Goal: Submit feedback/report problem

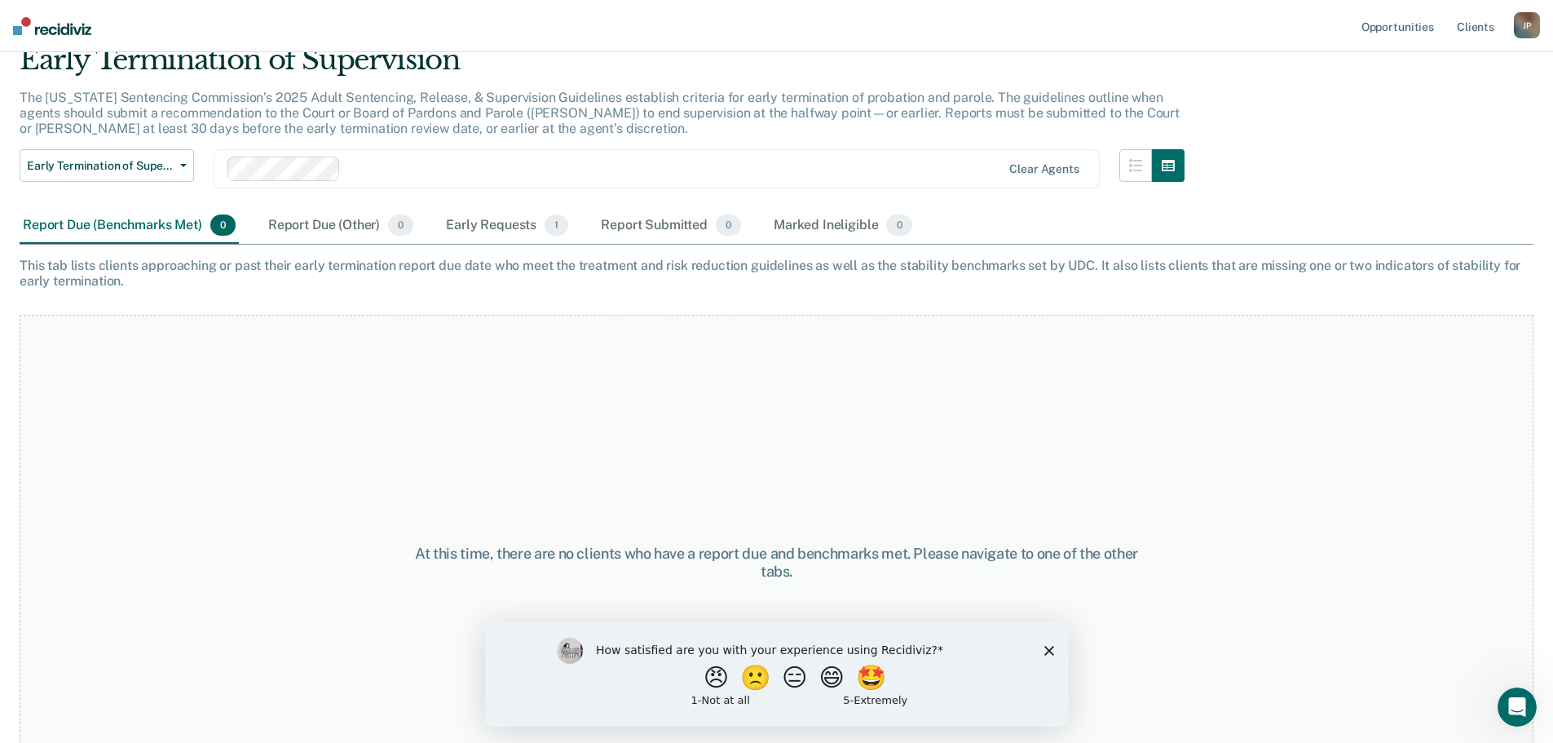
scroll to position [136, 0]
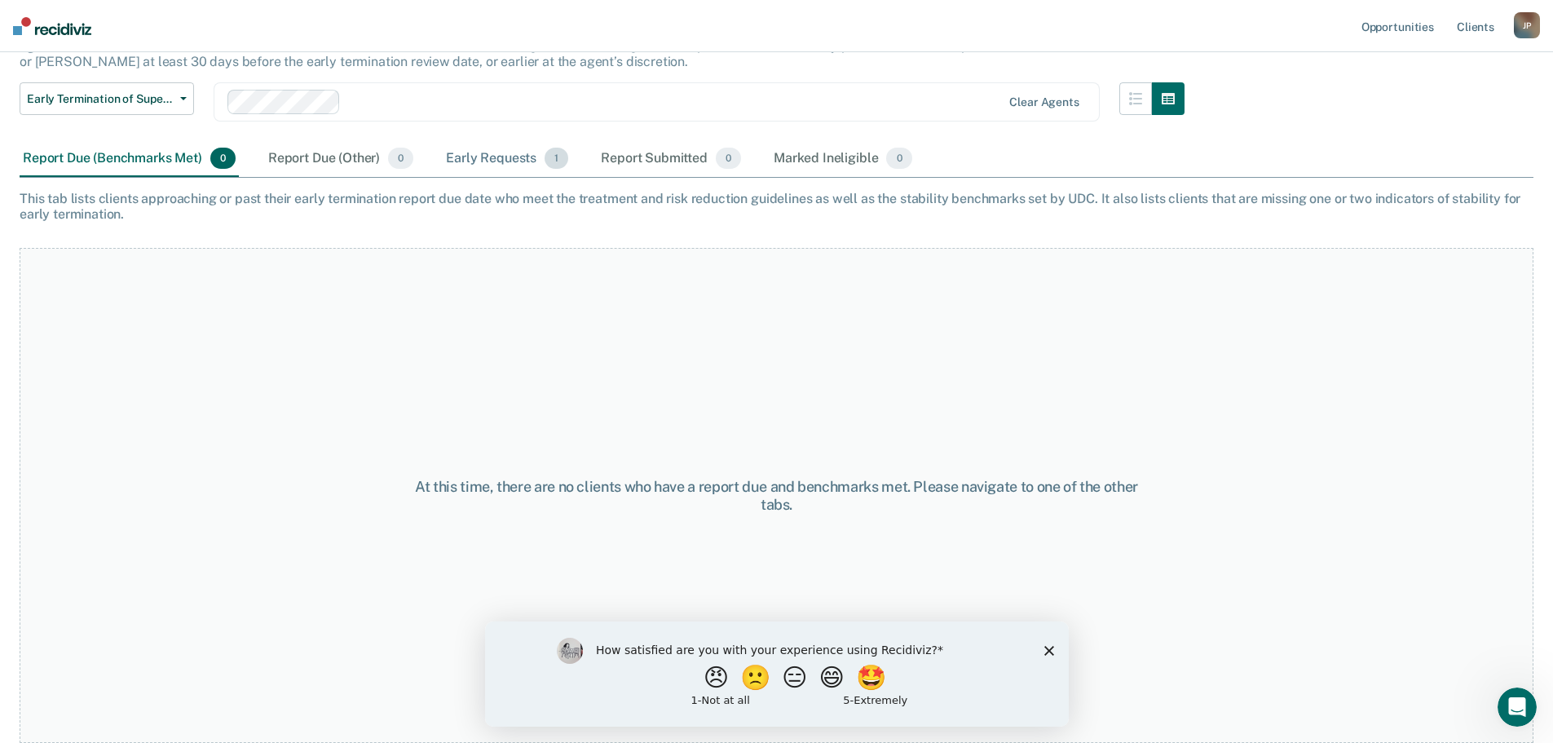
click at [501, 157] on div "Early Requests 1" at bounding box center [507, 159] width 129 height 36
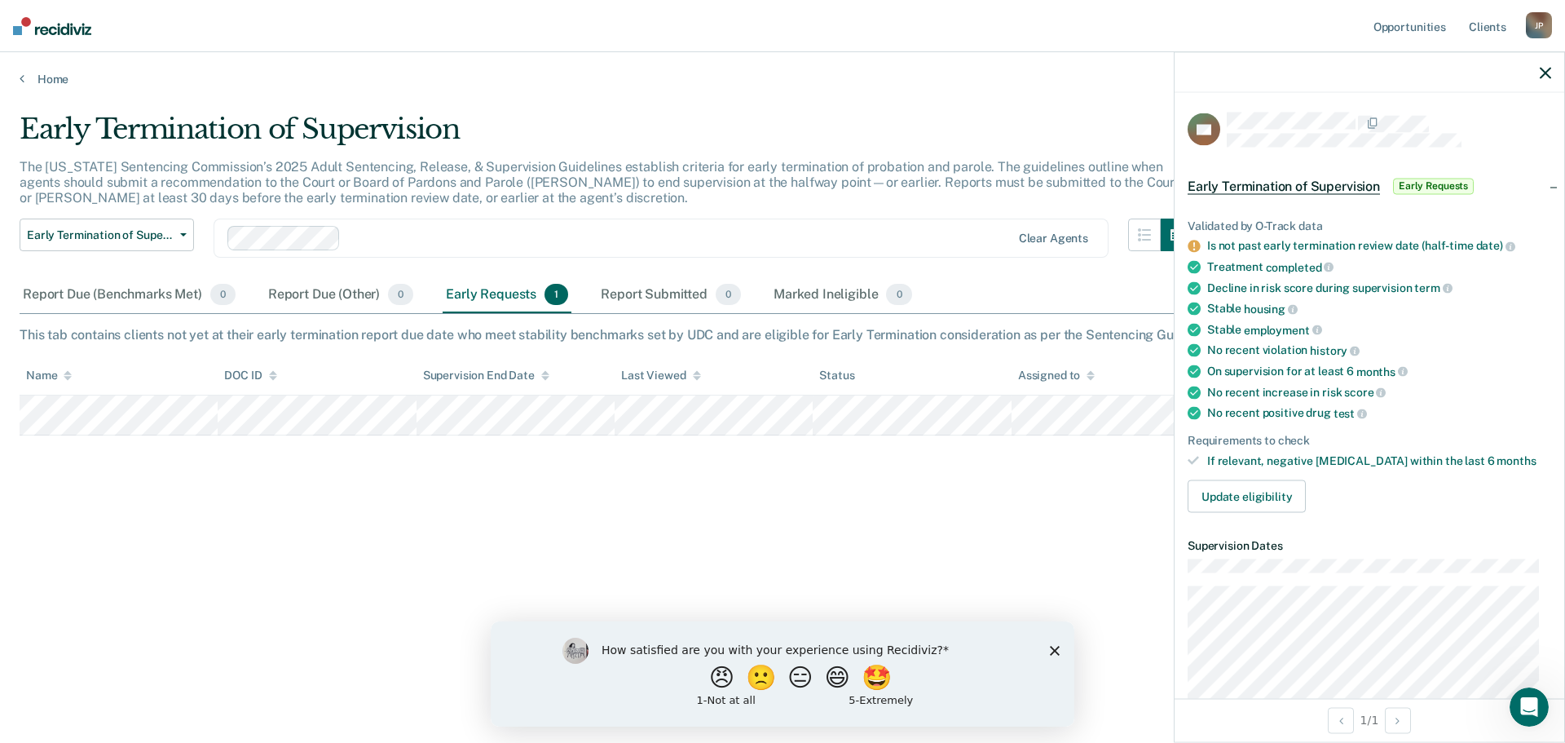
click at [850, 191] on div "The [US_STATE] Sentencing Commission’s 2025 Adult Sentencing, Release, & Superv…" at bounding box center [607, 189] width 1174 height 60
click at [1542, 73] on icon "button" at bounding box center [1545, 72] width 11 height 11
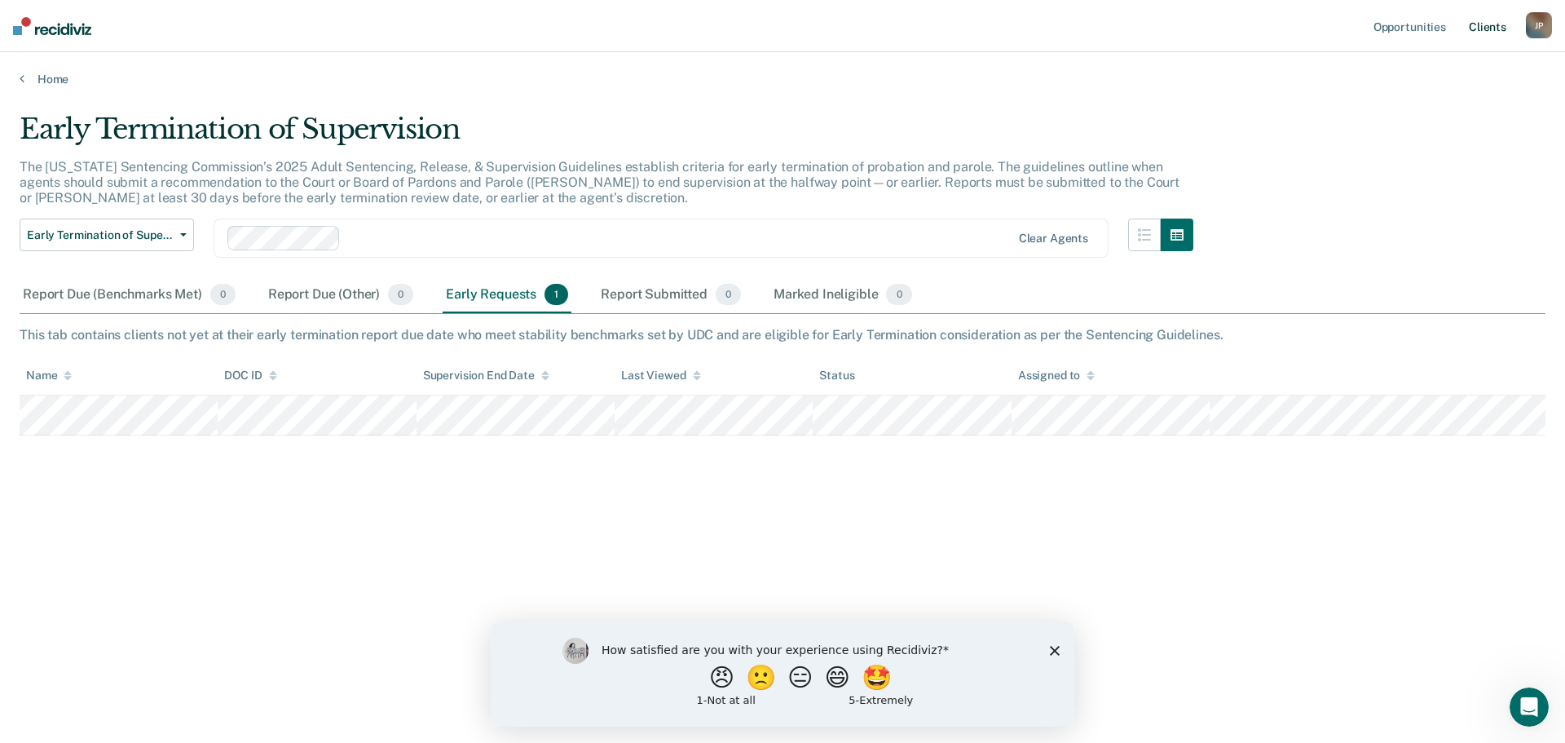
click at [1484, 31] on link "Client s" at bounding box center [1488, 26] width 44 height 52
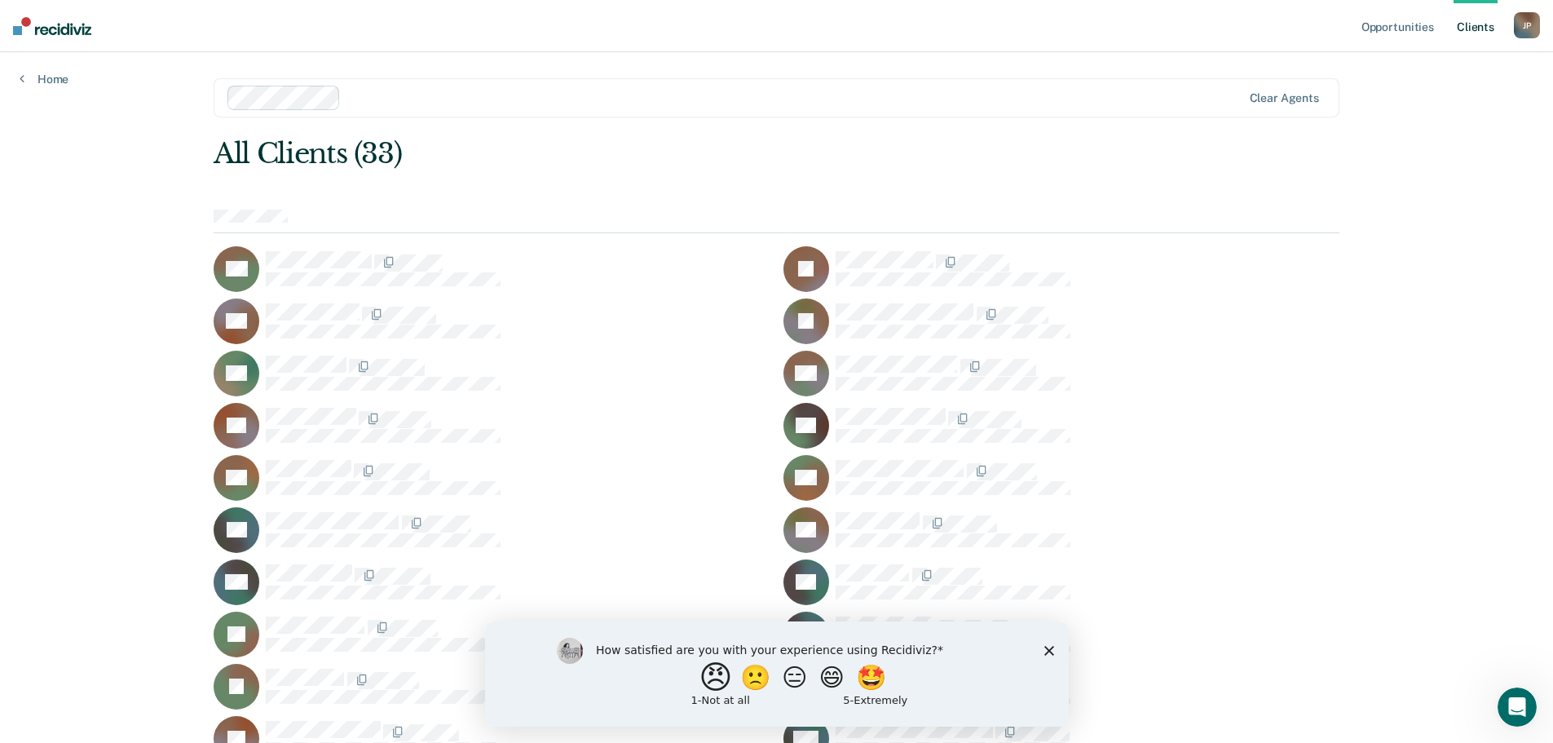
click at [713, 676] on button "😠" at bounding box center [717, 676] width 38 height 33
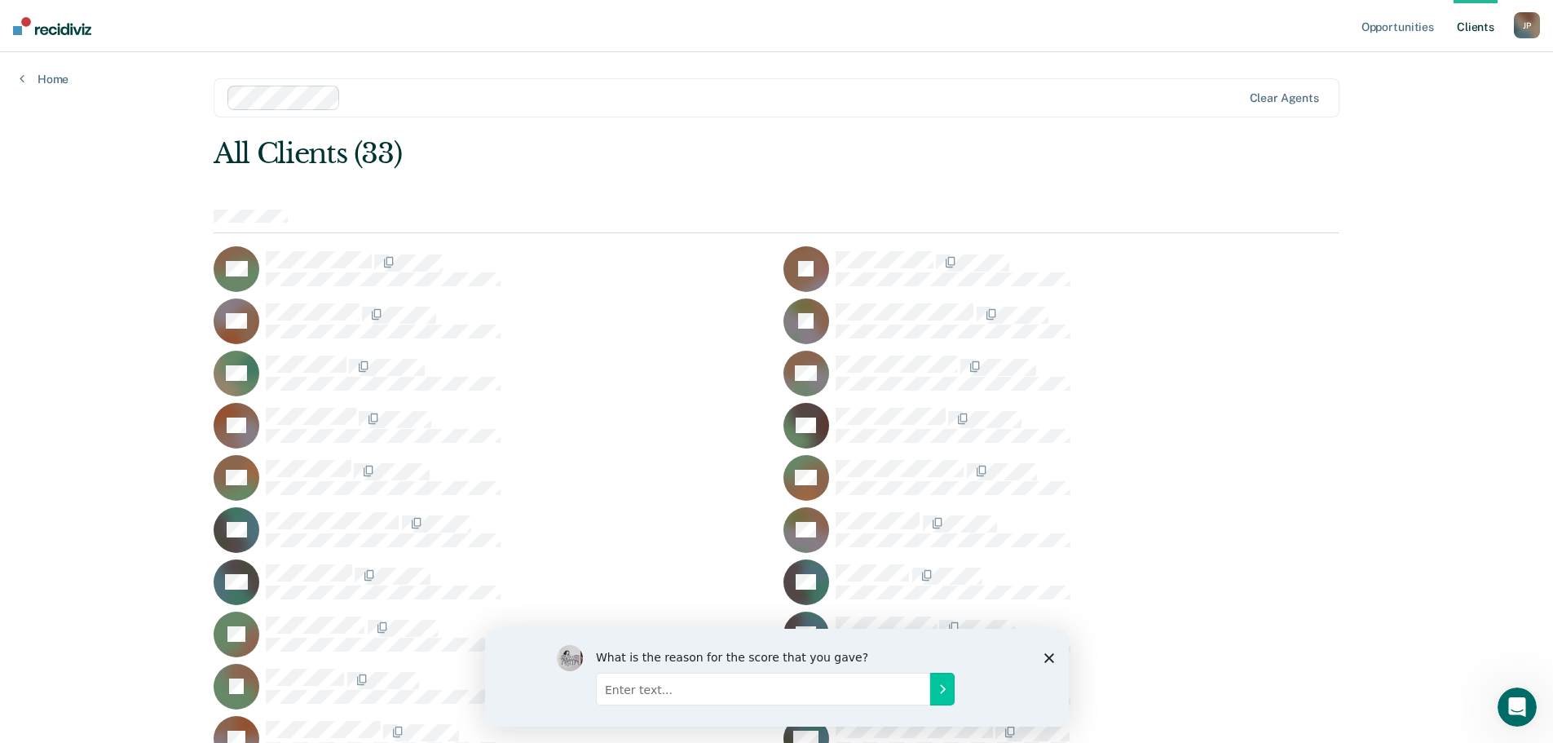
click at [714, 695] on input "Enter text..." at bounding box center [762, 688] width 334 height 33
type input "This website does not make my job easier or harder and tends to get some of the…"
click at [947, 694] on icon "Submit your response" at bounding box center [941, 688] width 13 height 13
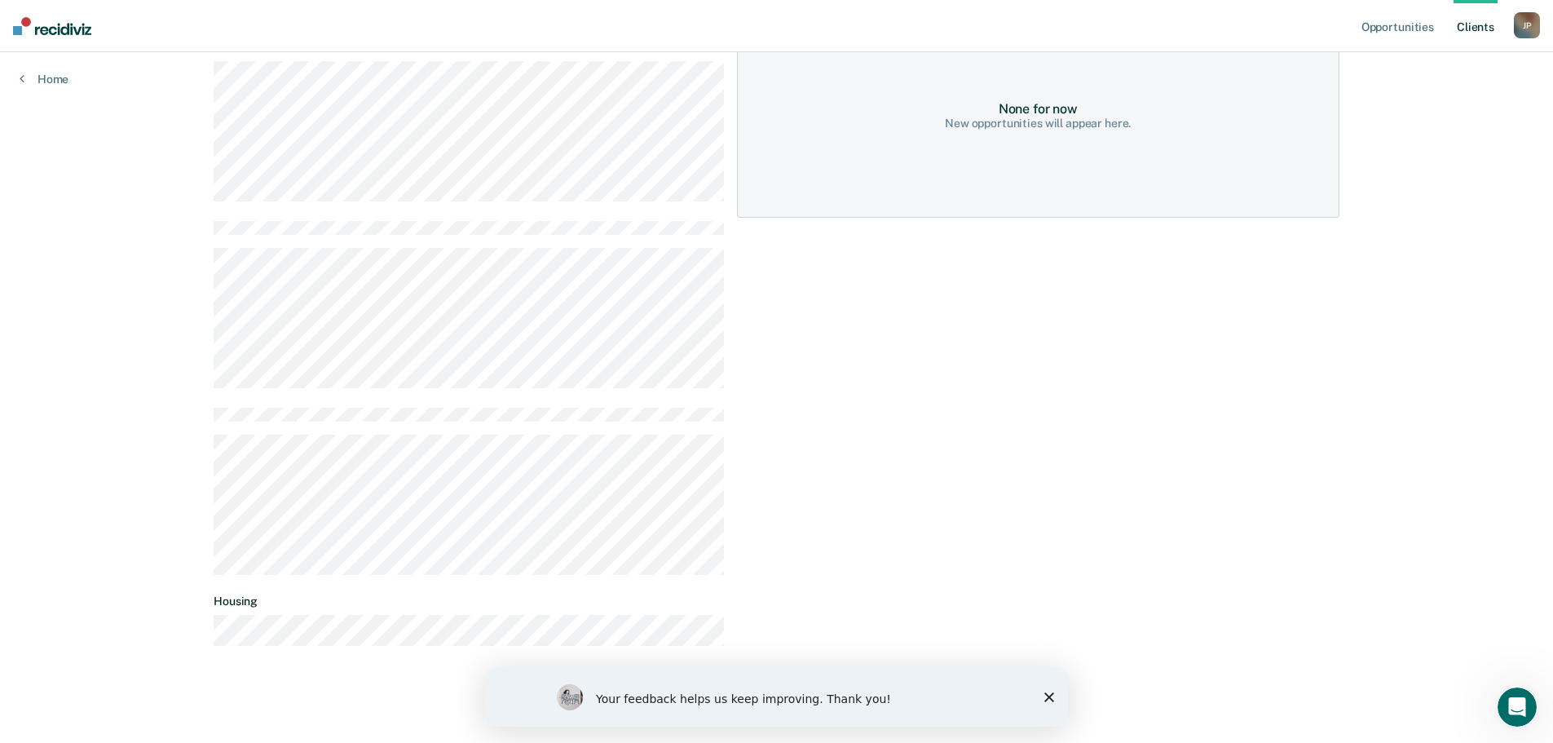
scroll to position [347, 0]
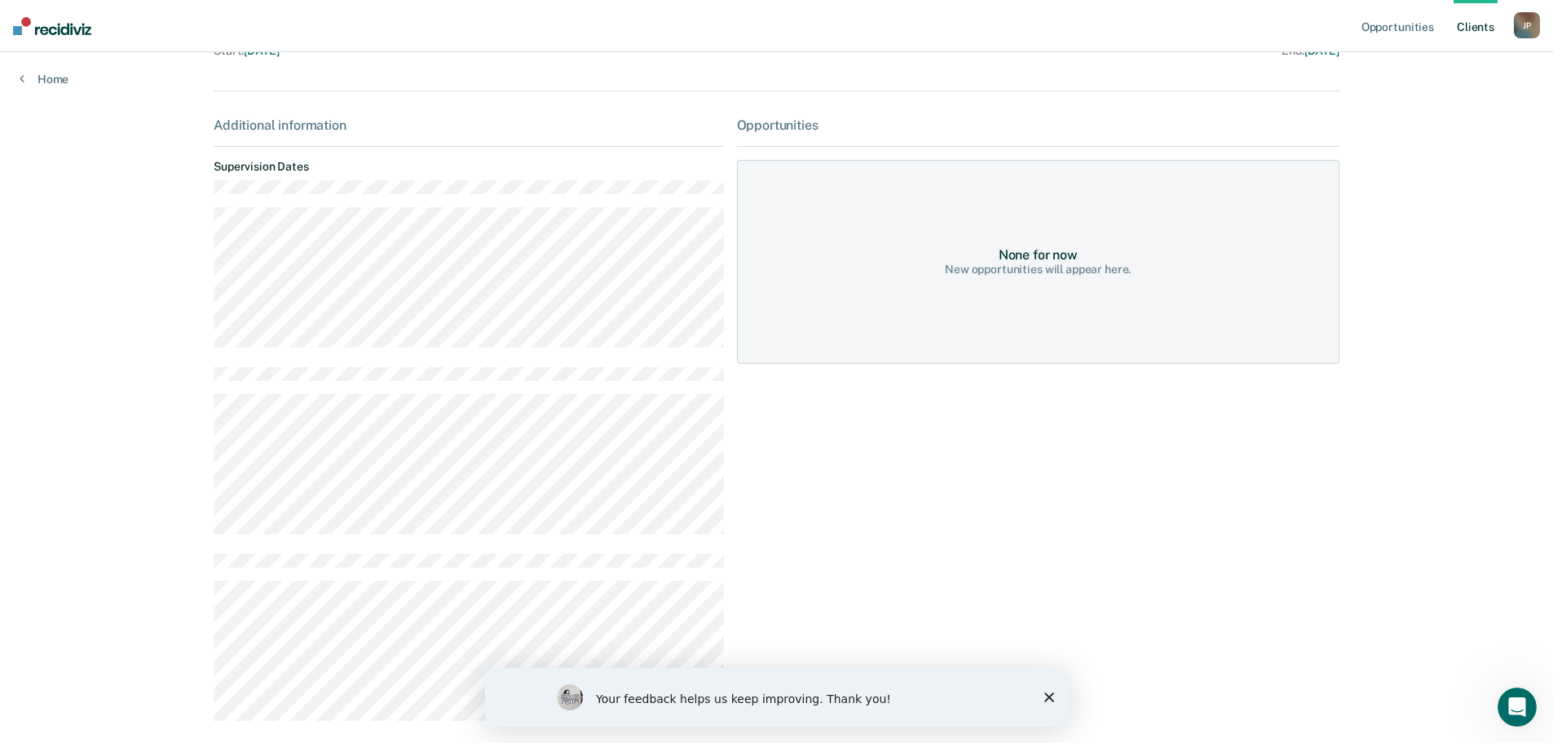
scroll to position [347, 0]
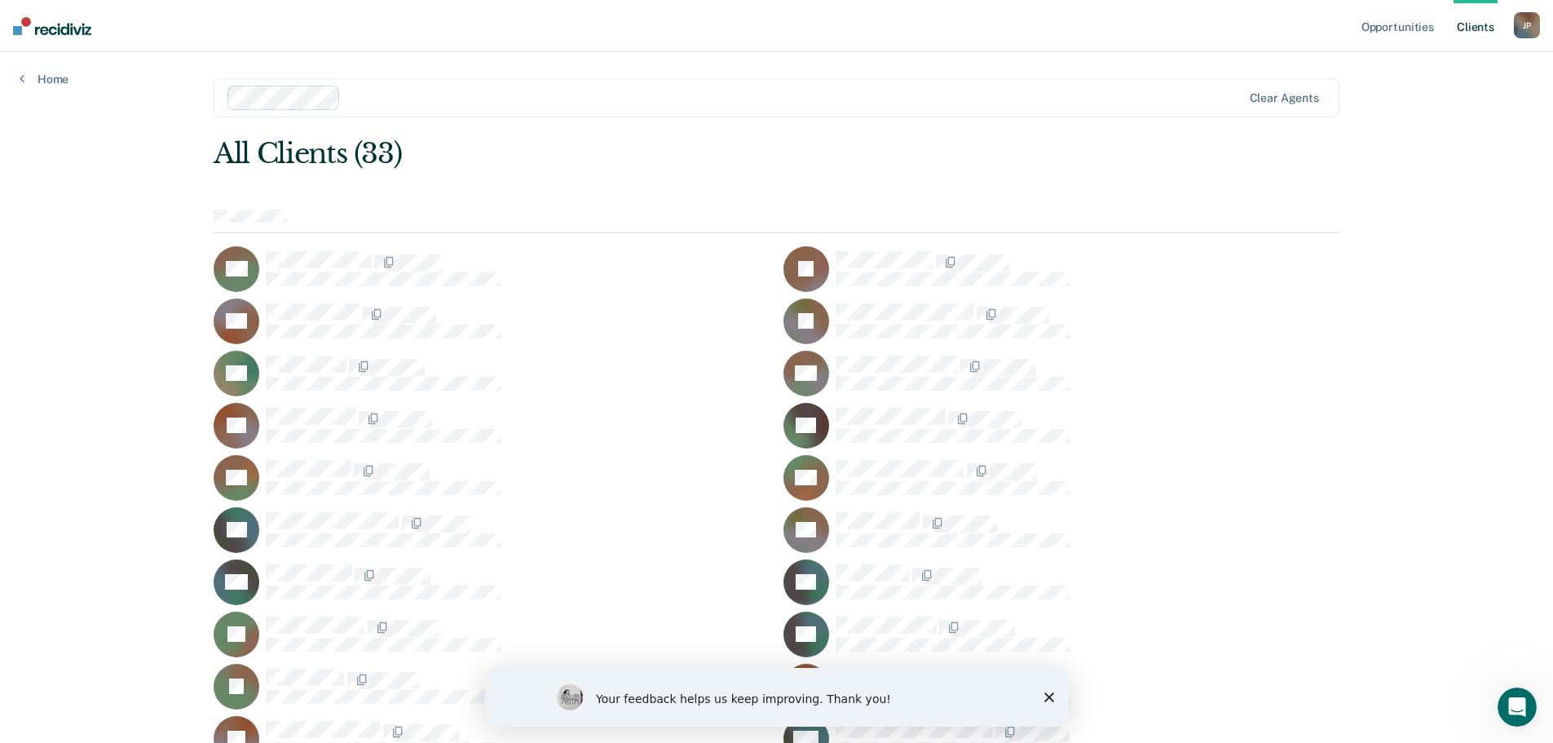
click at [897, 301] on div "JB" at bounding box center [1061, 321] width 556 height 46
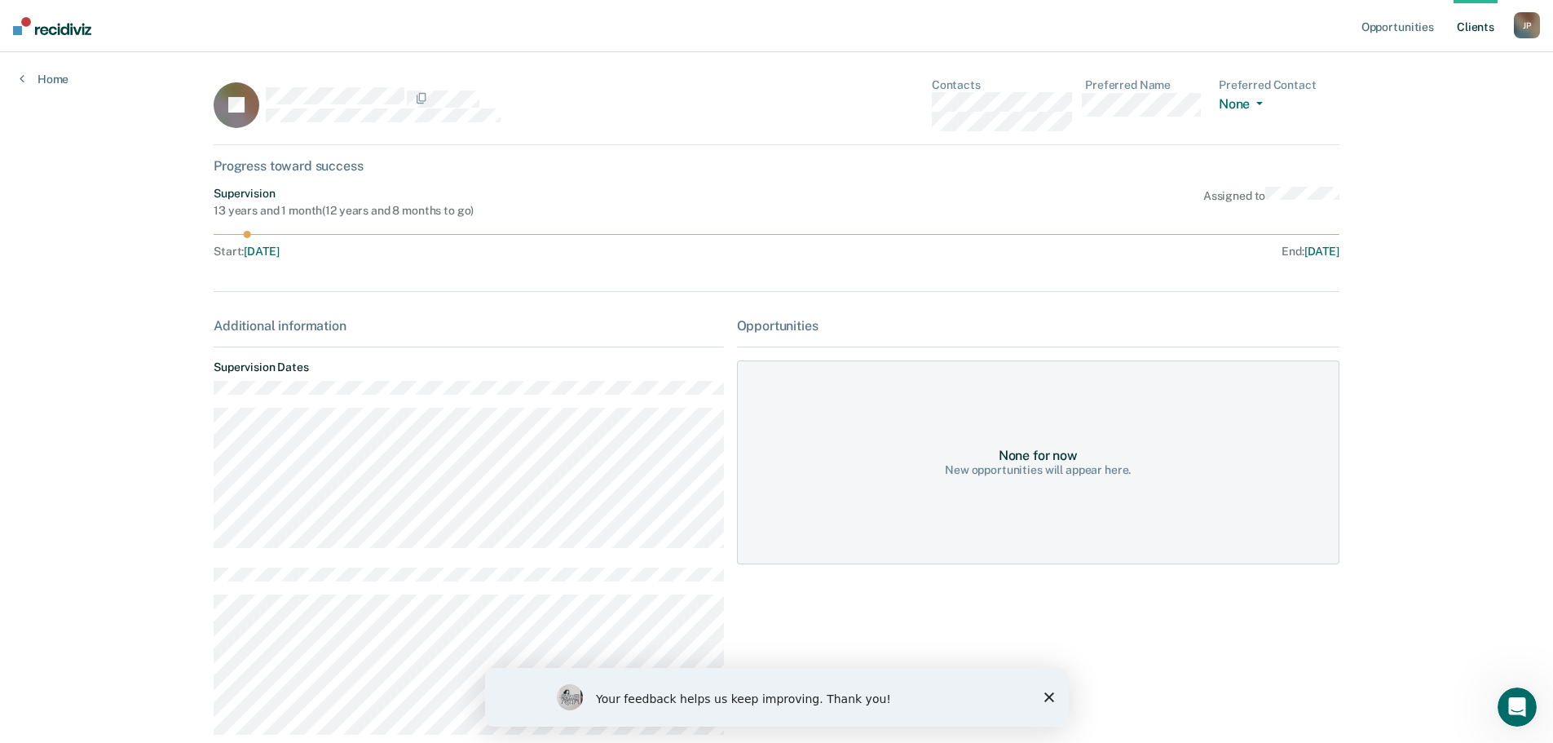
scroll to position [347, 0]
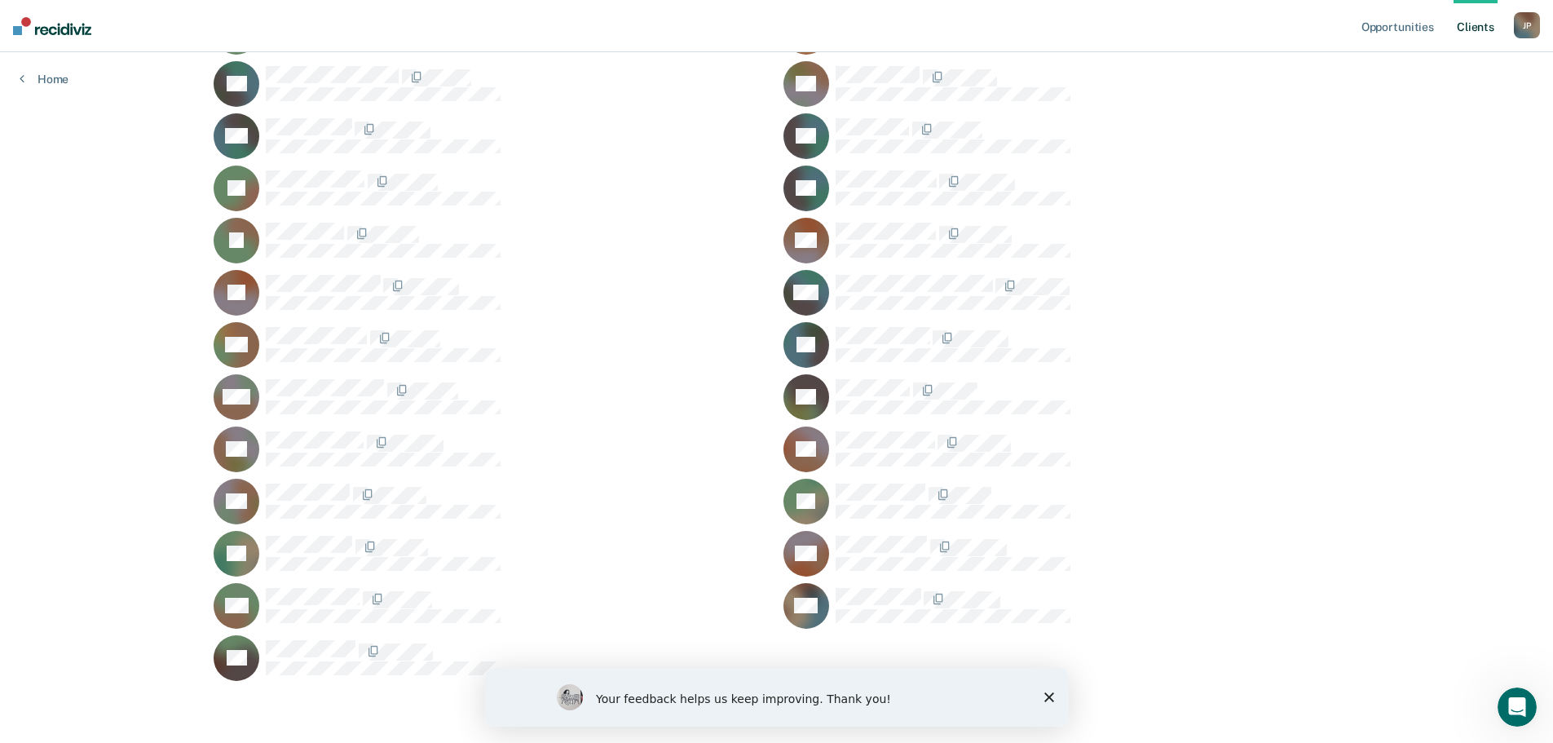
scroll to position [447, 0]
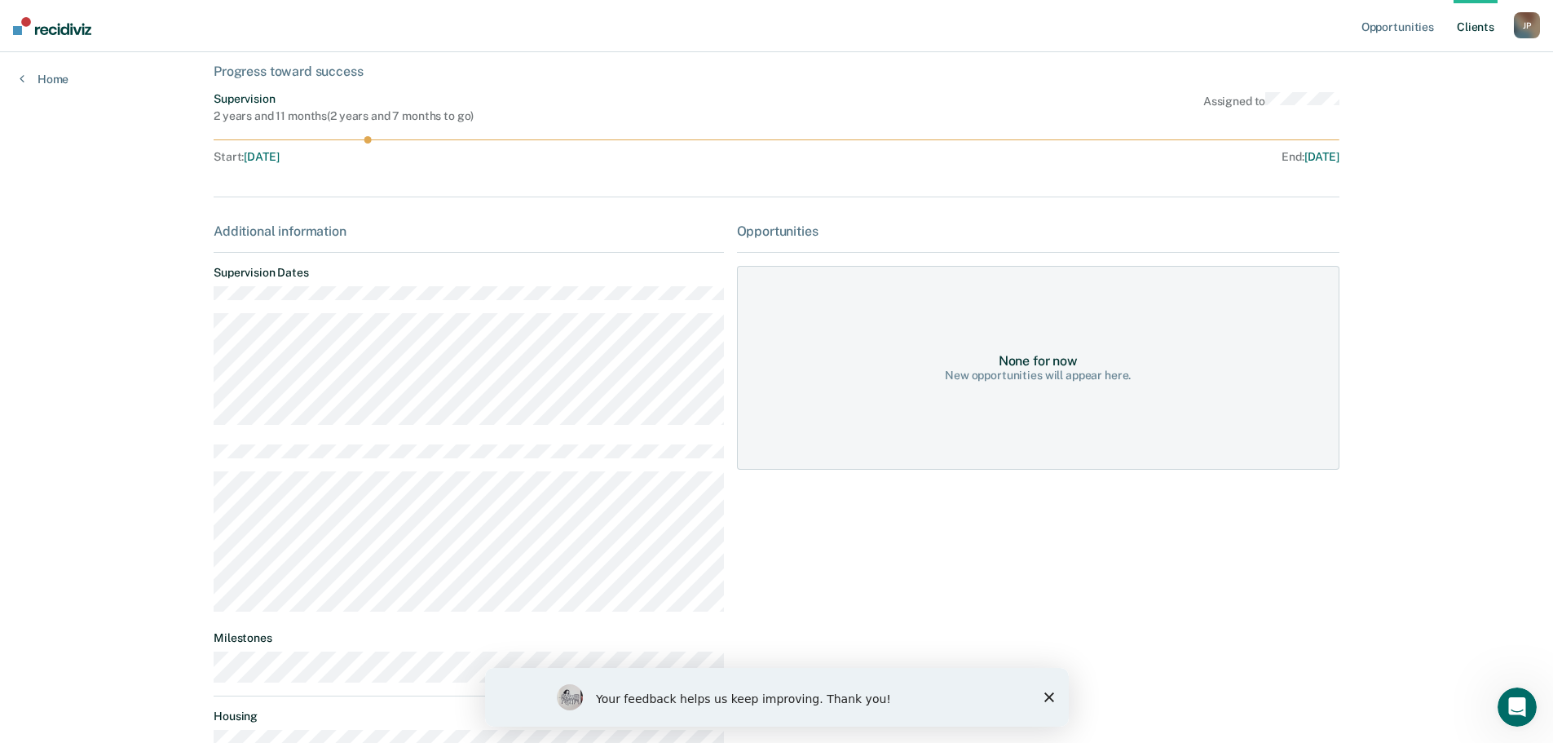
scroll to position [210, 0]
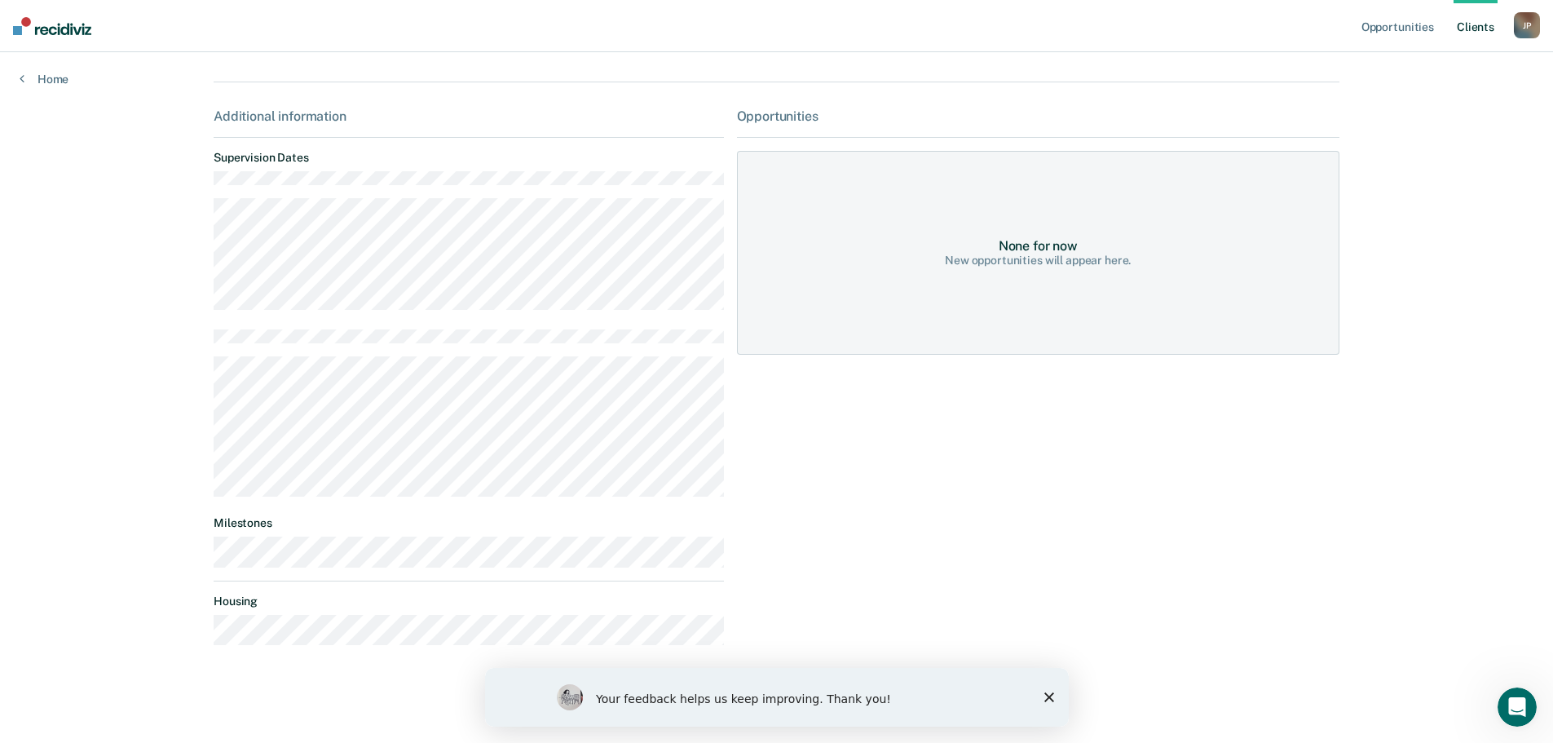
scroll to position [447, 0]
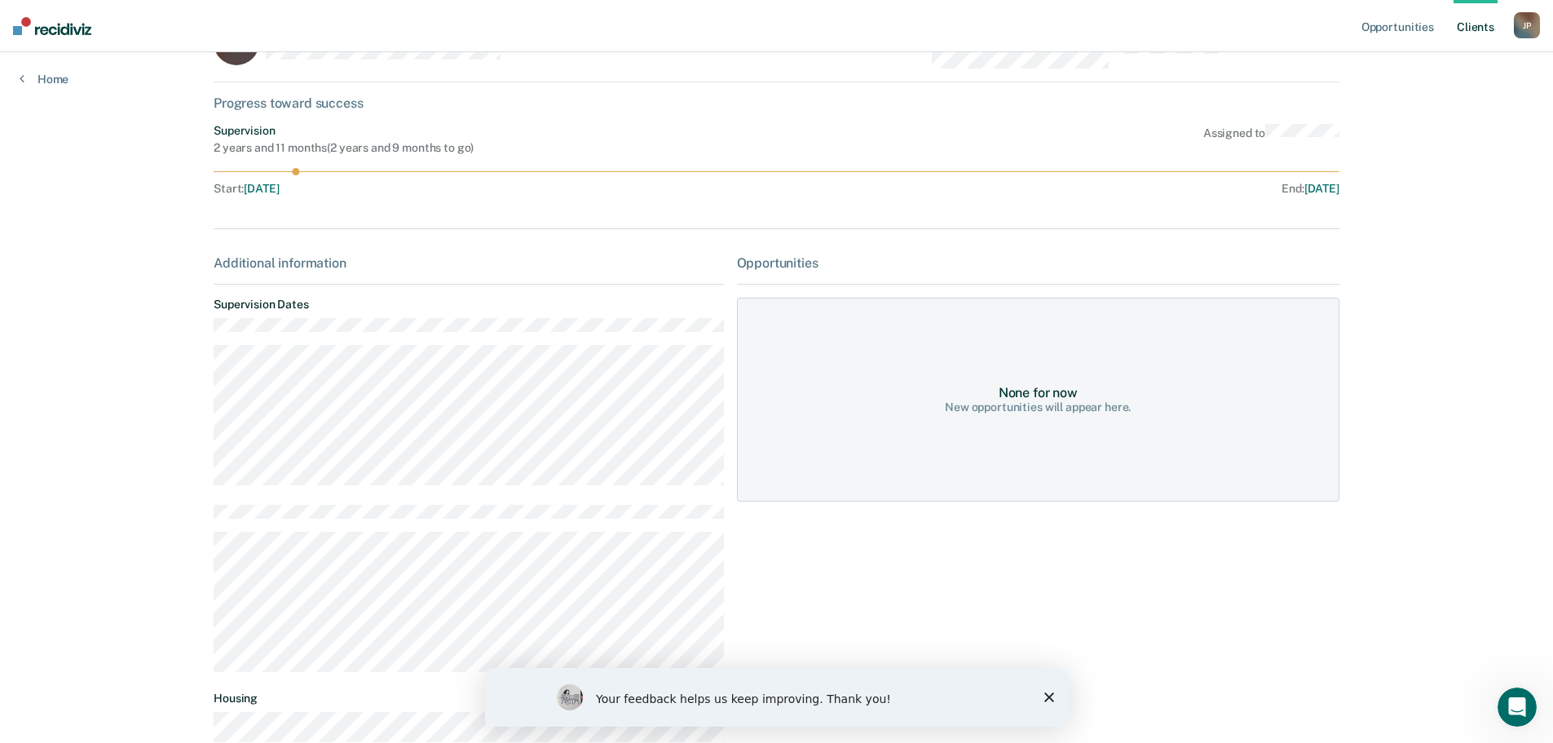
scroll to position [160, 0]
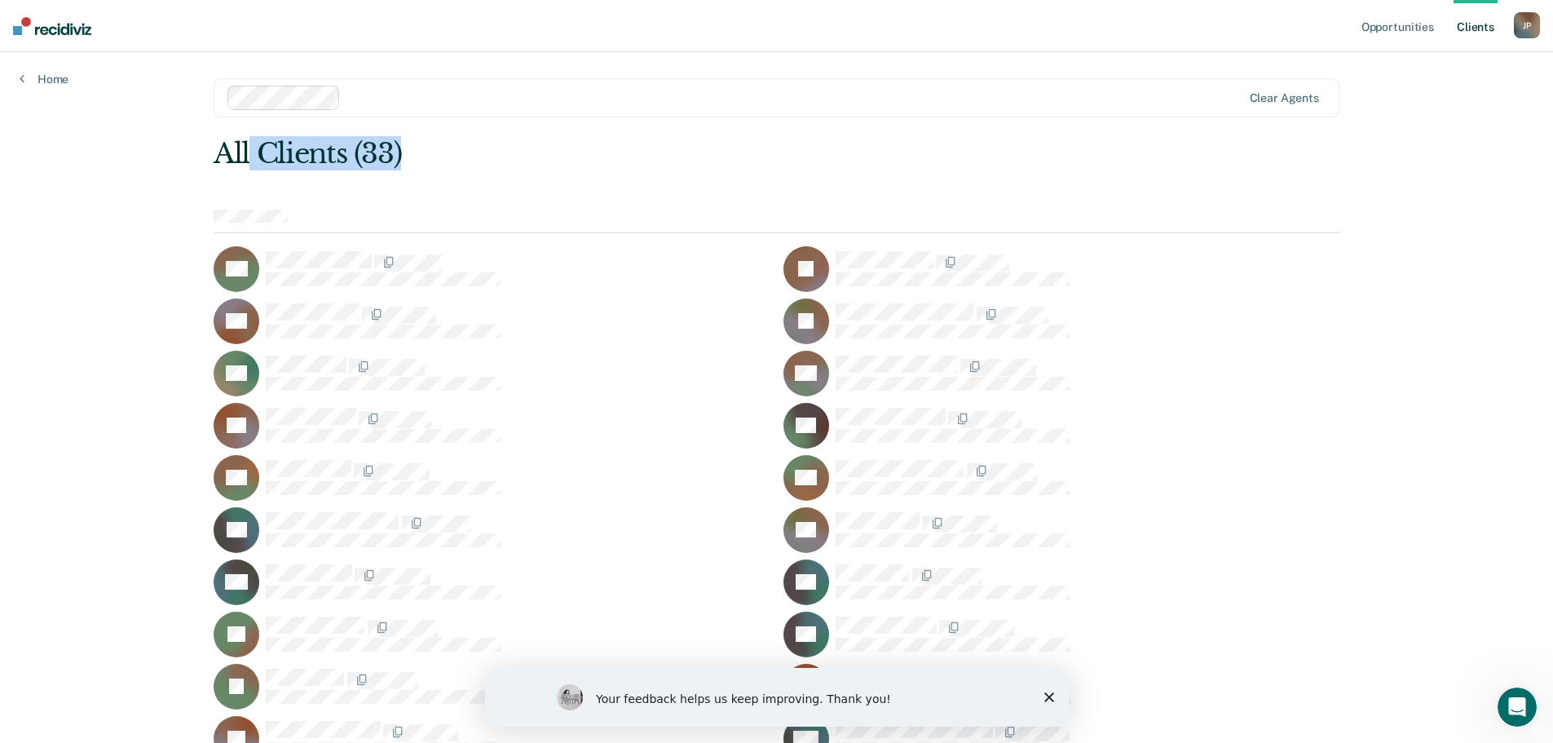
drag, startPoint x: 263, startPoint y: 151, endPoint x: 546, endPoint y: 166, distance: 283.3
click at [514, 160] on div "All Clients (33)" at bounding box center [664, 153] width 901 height 33
click at [79, 33] on img at bounding box center [52, 26] width 78 height 18
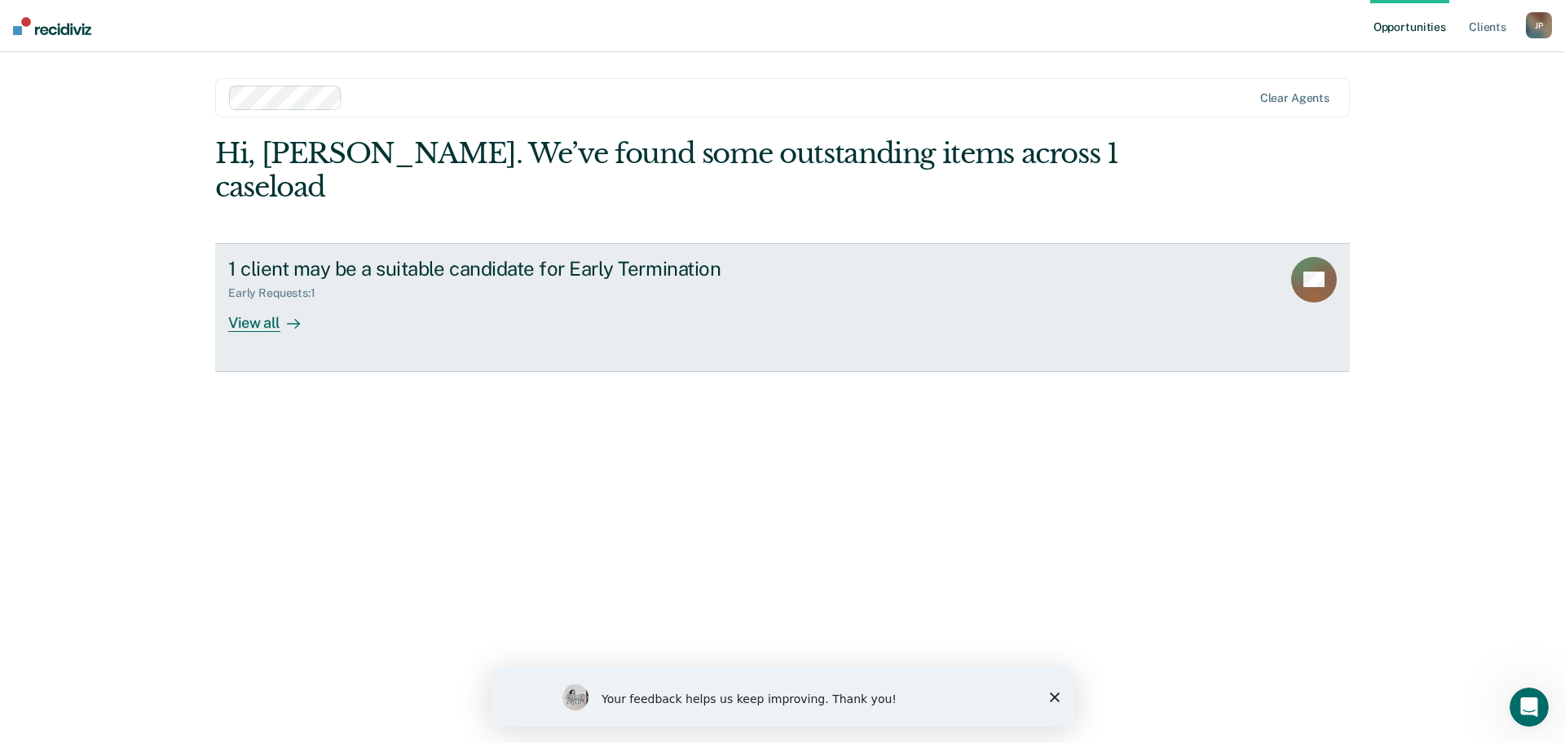
click at [1046, 248] on link "1 client may be a suitable candidate for Early Termination Early Requests : 1 V…" at bounding box center [782, 307] width 1135 height 129
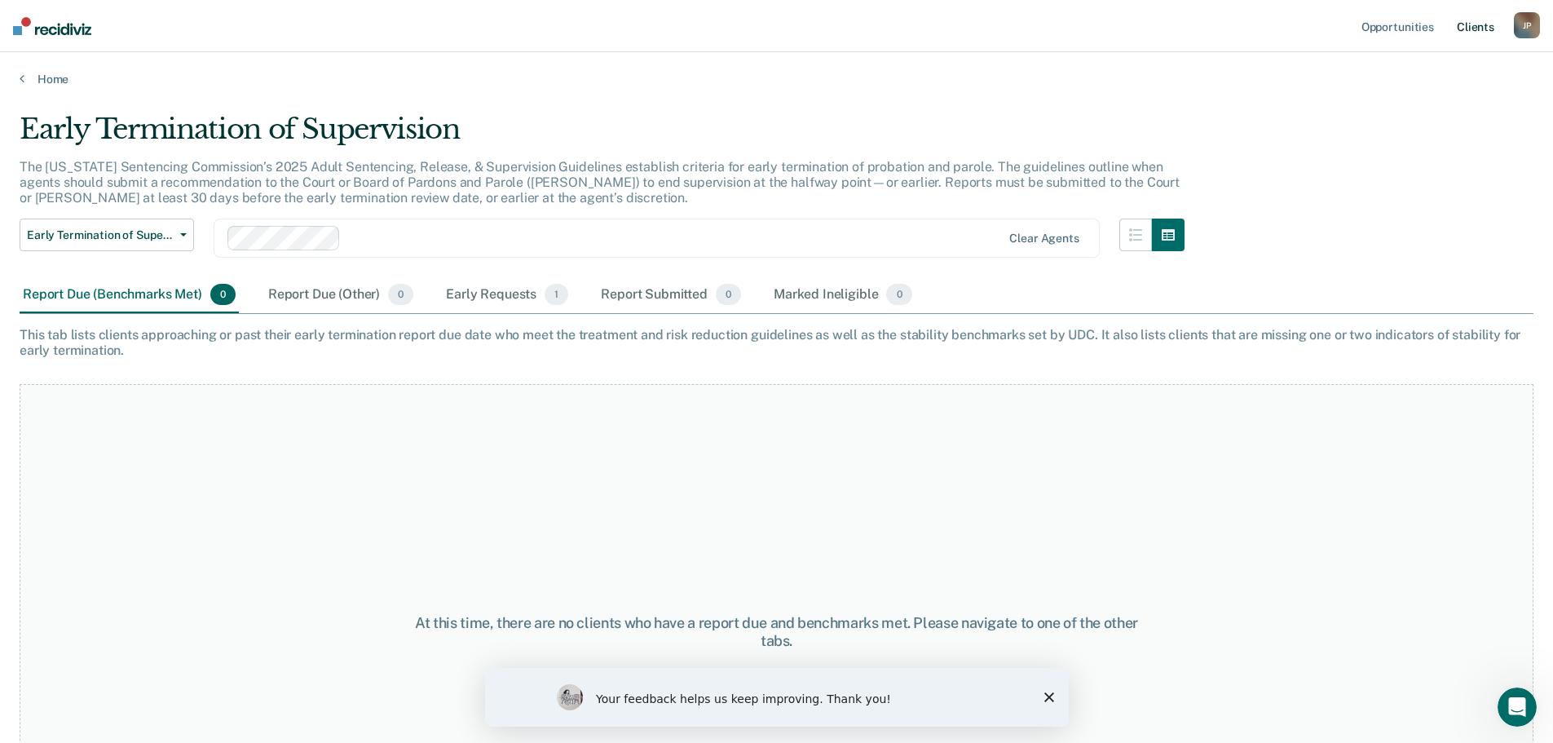
click at [1473, 29] on link "Client s" at bounding box center [1476, 26] width 44 height 52
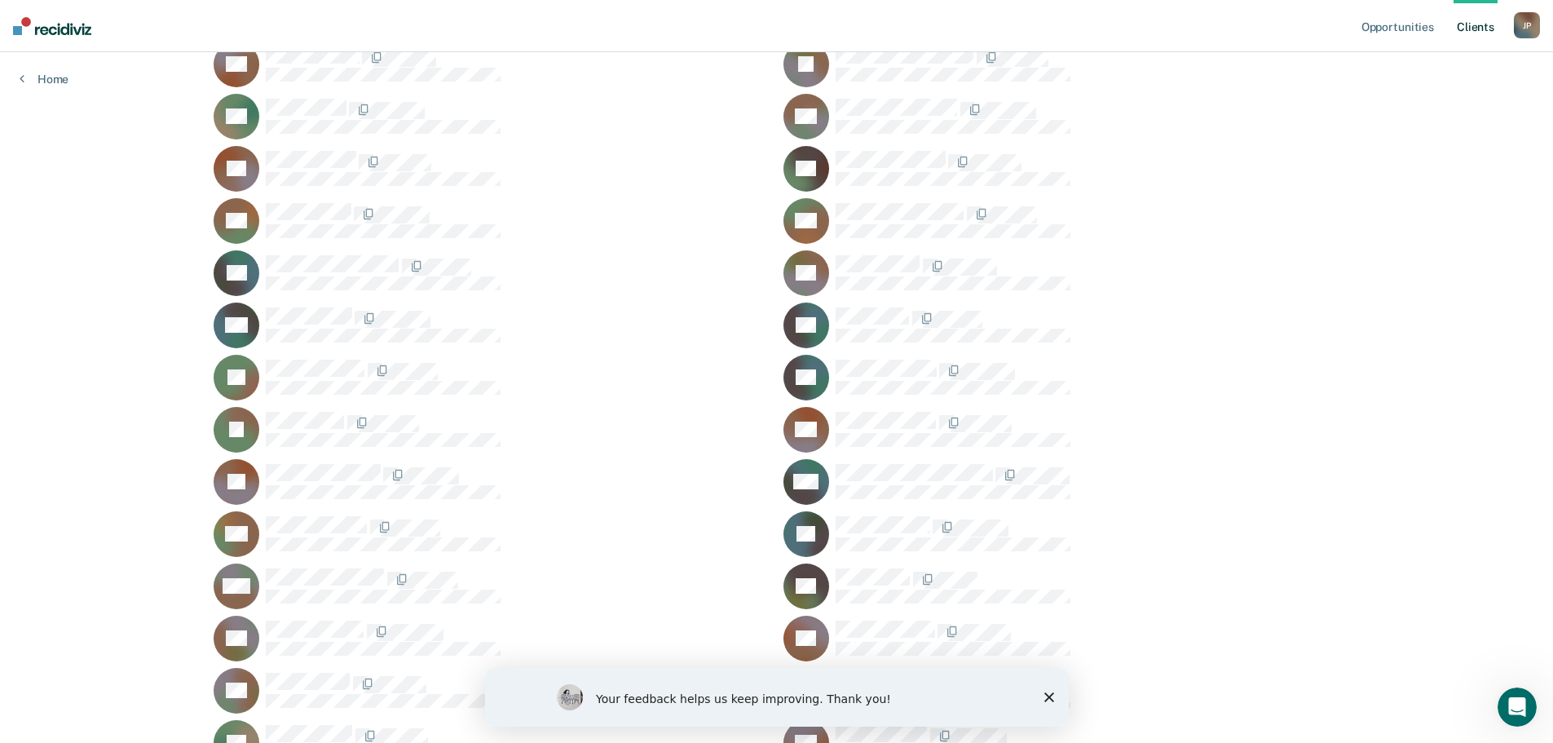
scroll to position [447, 0]
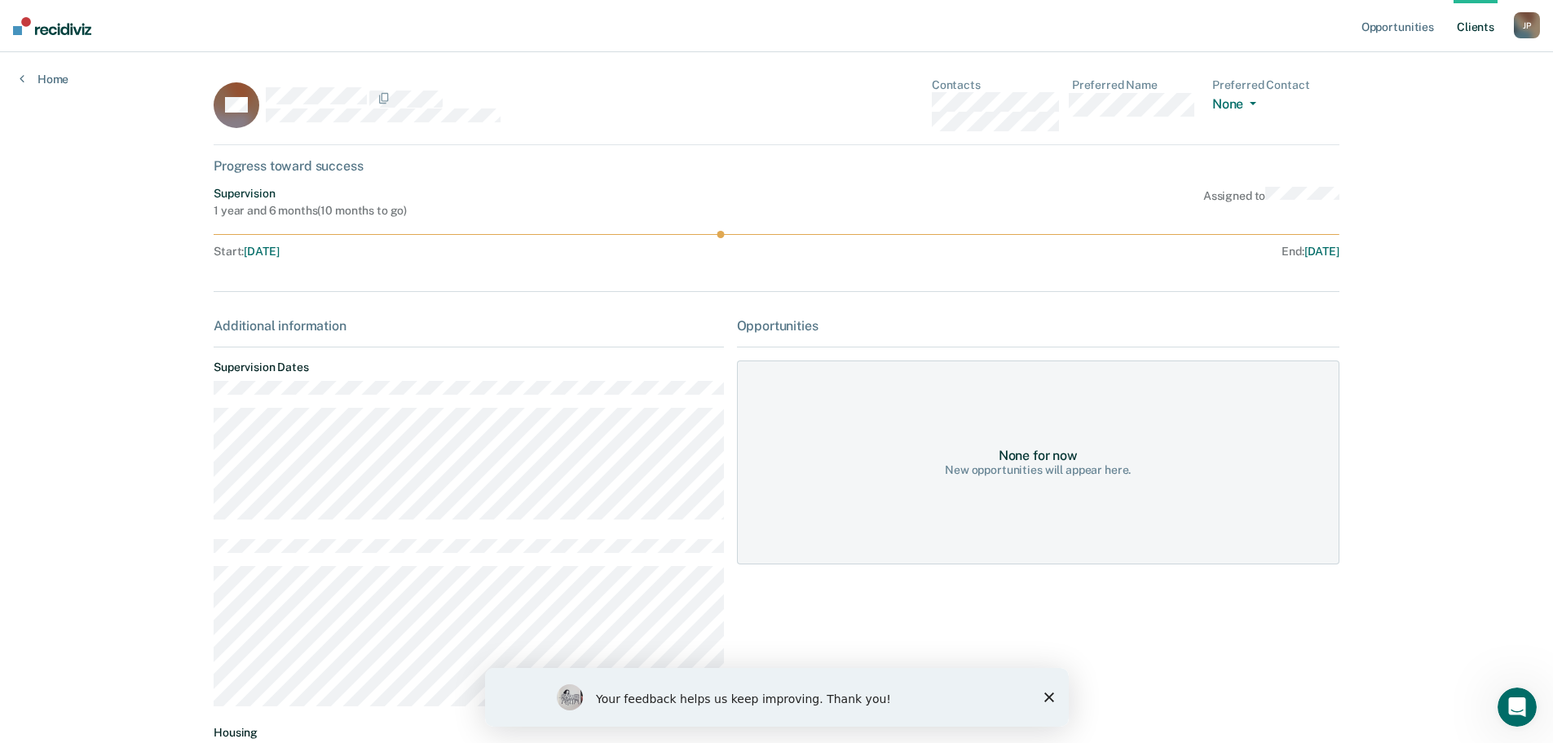
click at [1521, 25] on div "J P" at bounding box center [1527, 25] width 26 height 26
